Goal: Check status: Check status

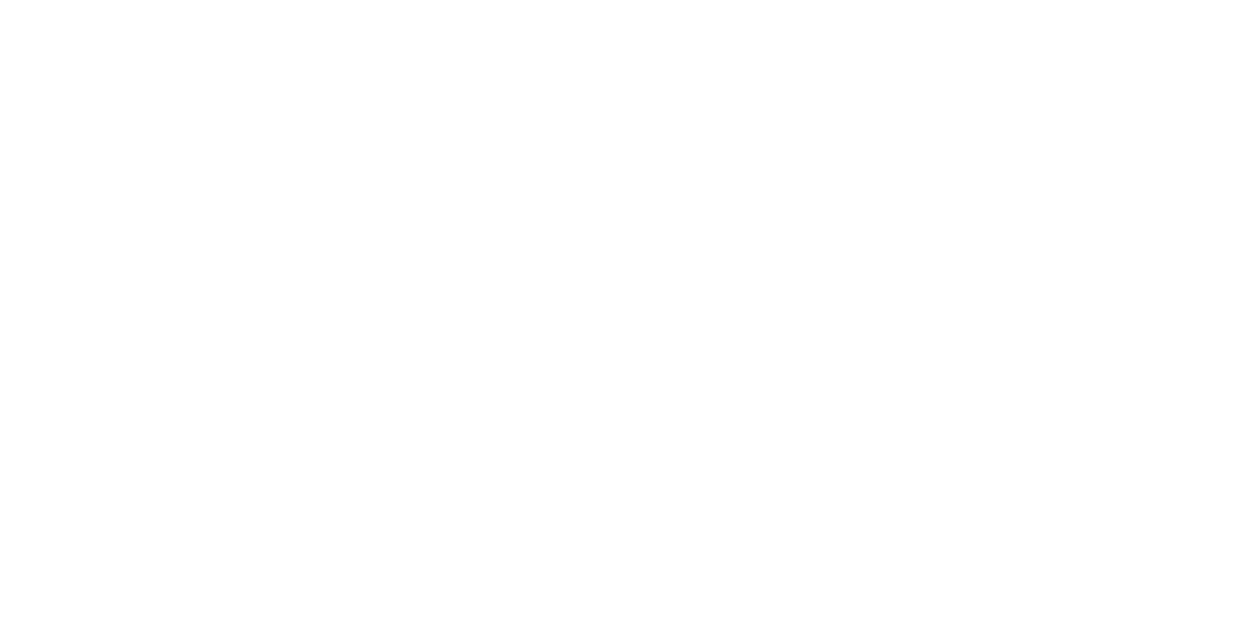
click at [1042, 111] on button "Close" at bounding box center [1006, 107] width 71 height 31
click at [203, 166] on div "Collaborate" at bounding box center [165, 171] width 77 height 18
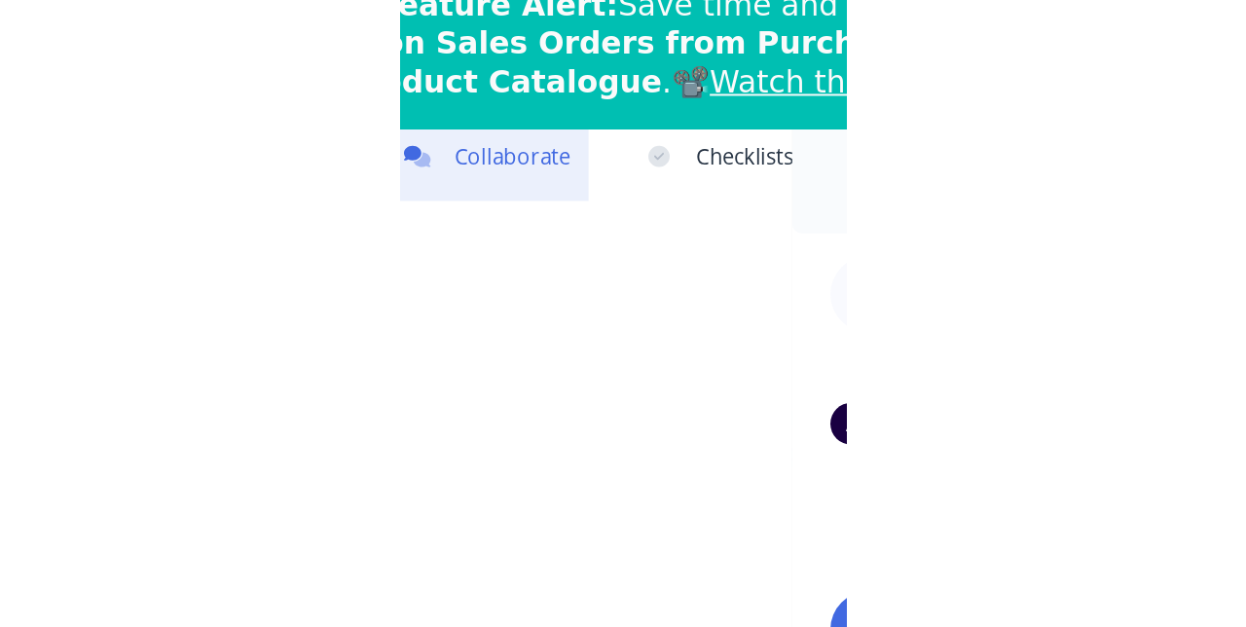
scroll to position [0, 0]
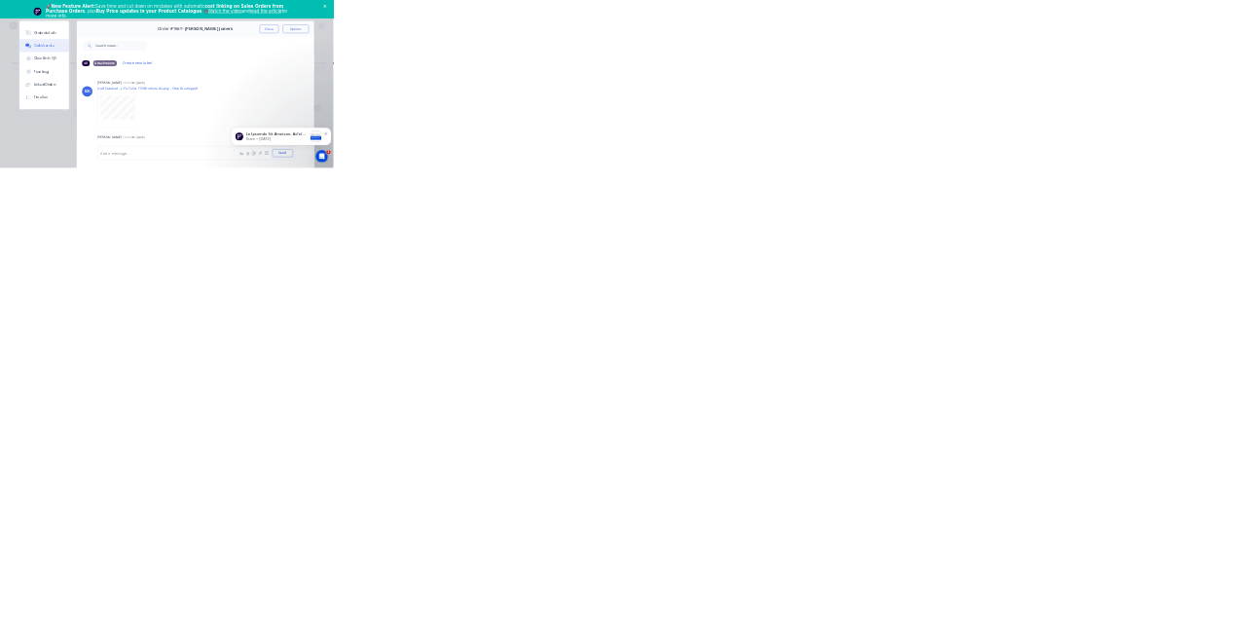
click at [1245, 626] on div "Order details Collaborate Checklists 0/0 Tracking Linked Orders Timeline Order …" at bounding box center [623, 313] width 1246 height 627
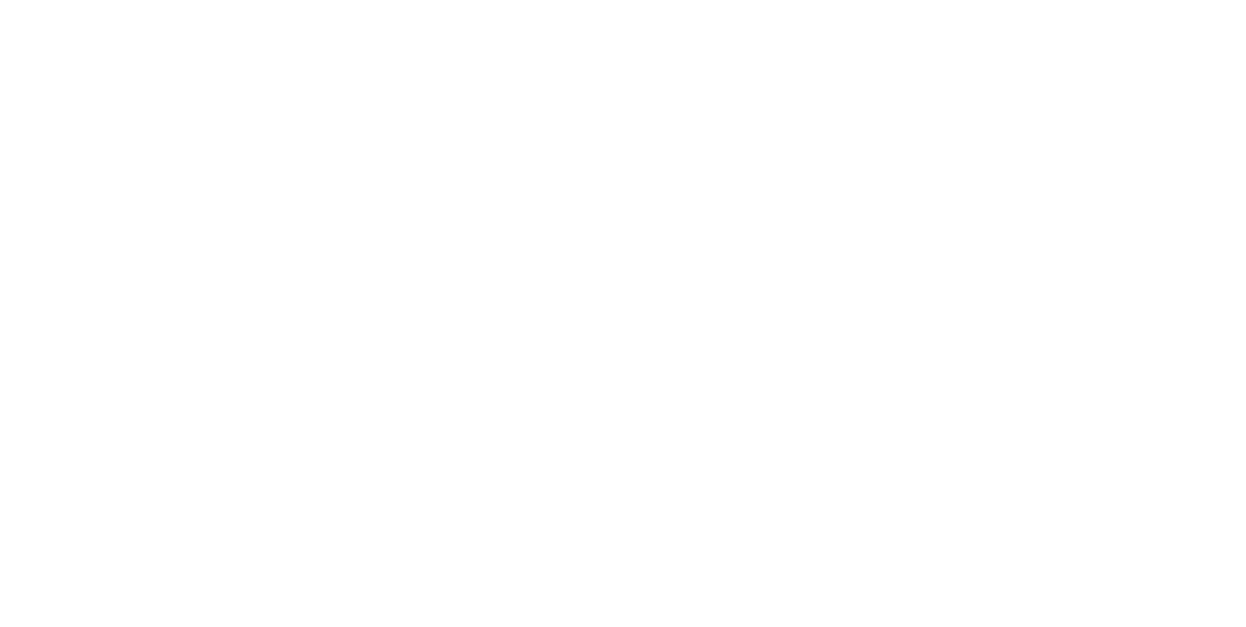
scroll to position [65, 0]
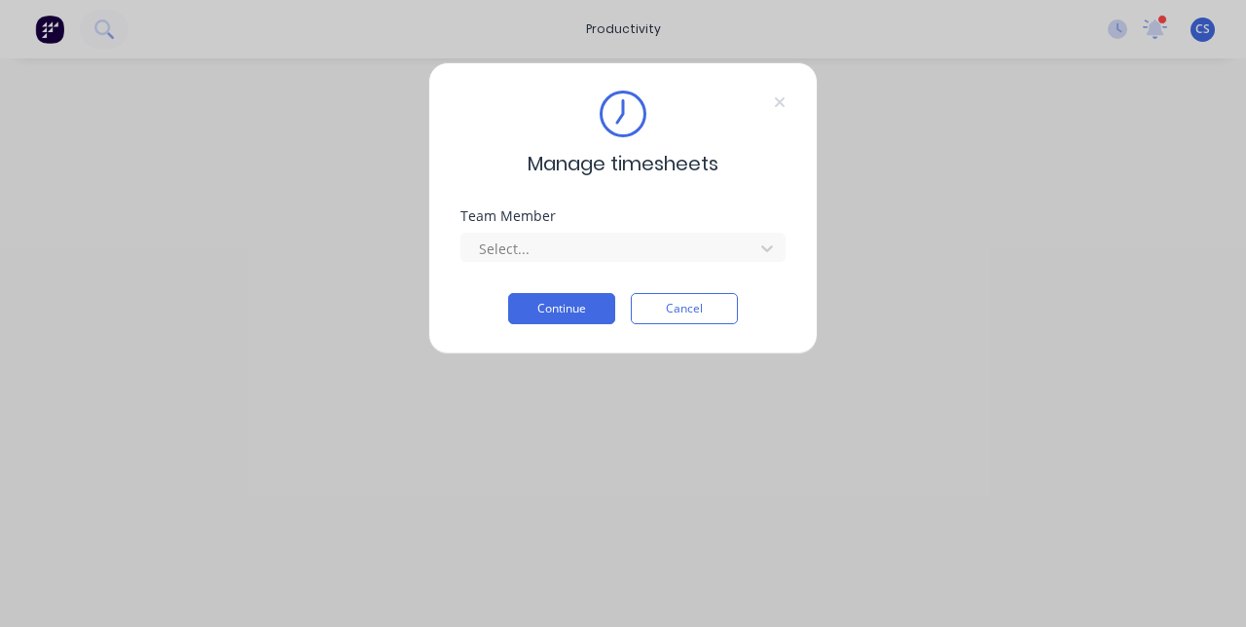
click at [780, 98] on icon at bounding box center [780, 102] width 12 height 16
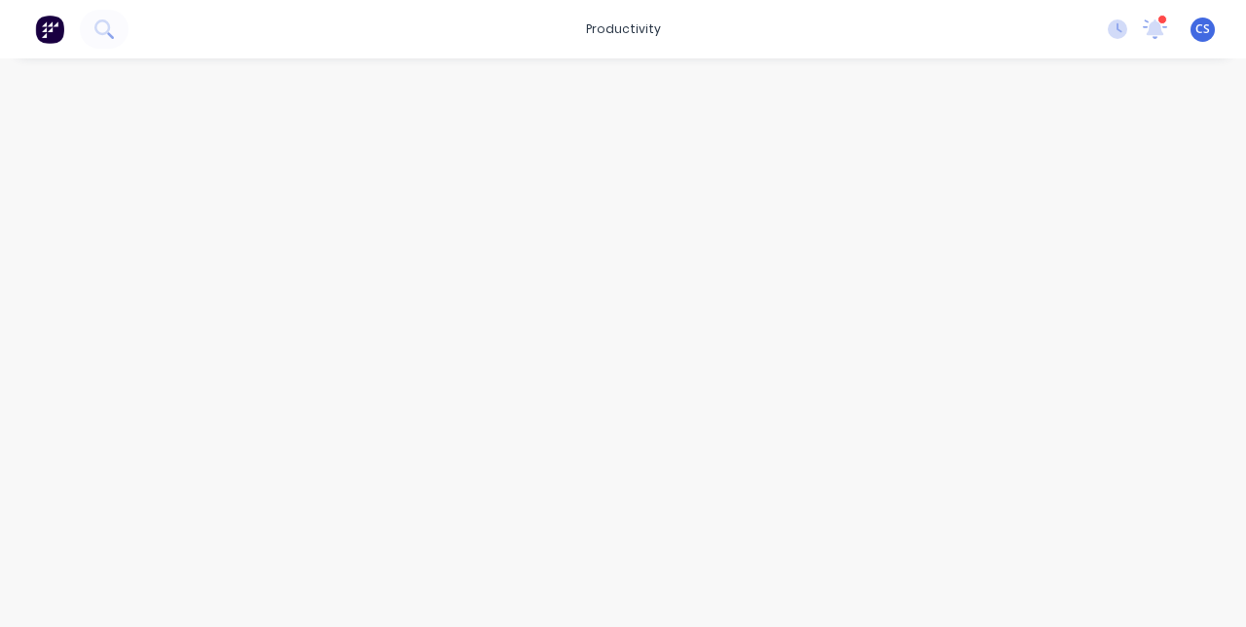
click at [53, 44] on button at bounding box center [49, 29] width 41 height 39
click at [258, 277] on button "Tracking" at bounding box center [165, 267] width 185 height 49
click at [764, 479] on button "button" at bounding box center [752, 484] width 24 height 24
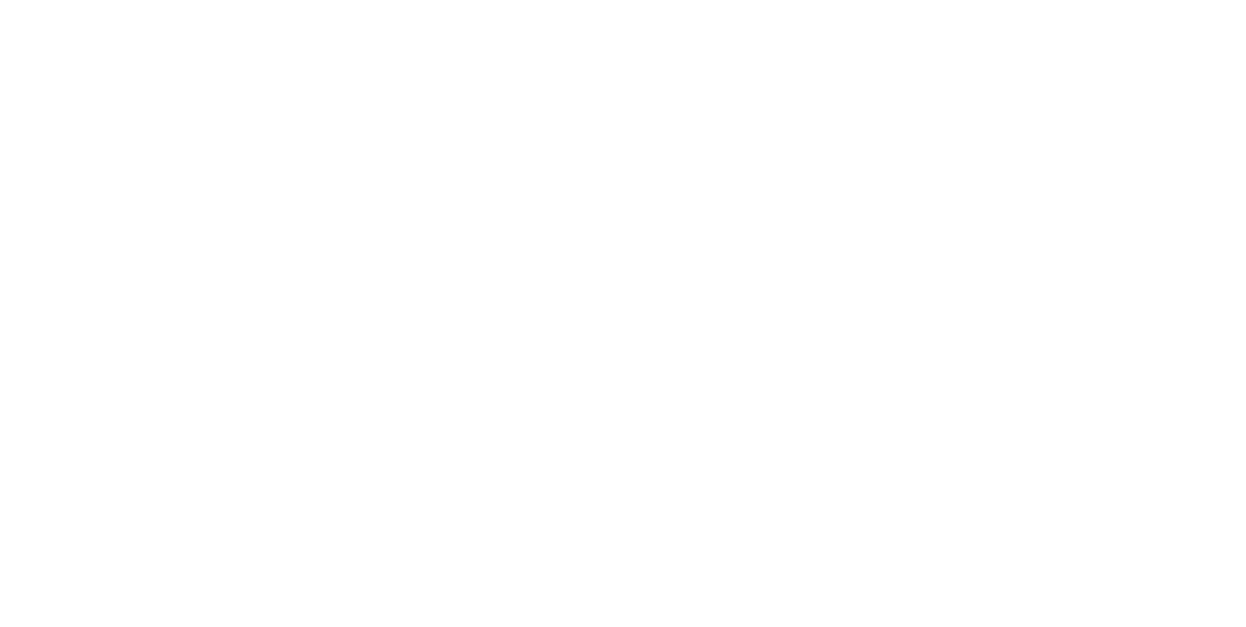
click at [615, 310] on button "Clock On" at bounding box center [561, 308] width 107 height 31
